Goal: Check status: Check status

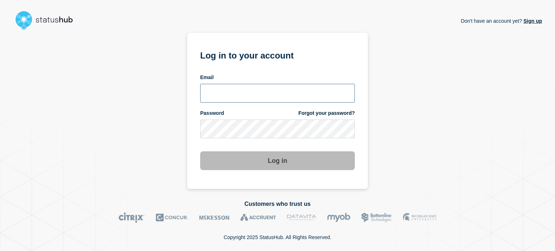
type input "[PERSON_NAME][EMAIL_ADDRESS][DOMAIN_NAME]"
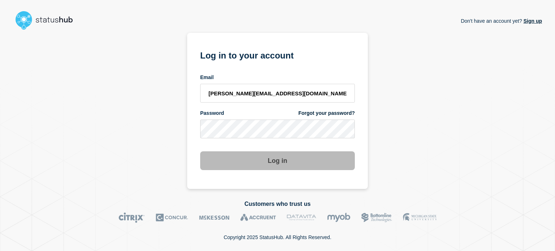
click at [233, 163] on button "Log in" at bounding box center [277, 160] width 155 height 19
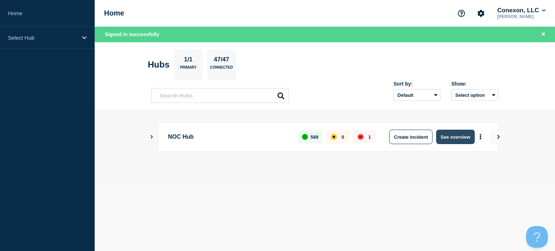
click at [457, 138] on button "See overview" at bounding box center [455, 137] width 38 height 14
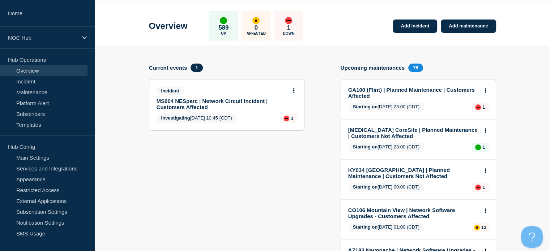
scroll to position [26, 0]
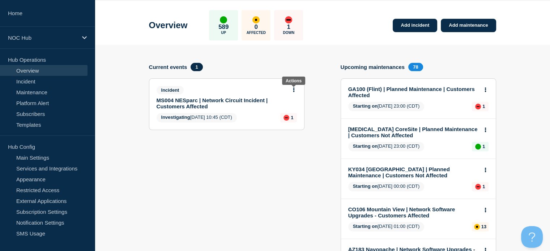
click at [294, 91] on icon at bounding box center [293, 89] width 1 height 5
click at [286, 106] on link "View incident" at bounding box center [291, 107] width 30 height 6
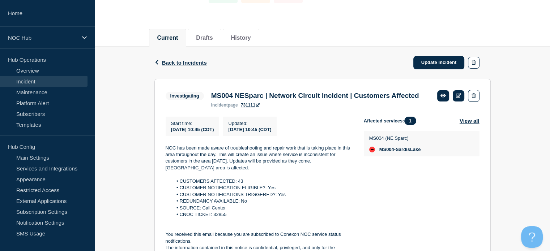
scroll to position [66, 0]
click at [496, 26] on div "Current Drafts History" at bounding box center [322, 33] width 347 height 25
